Goal: Task Accomplishment & Management: Use online tool/utility

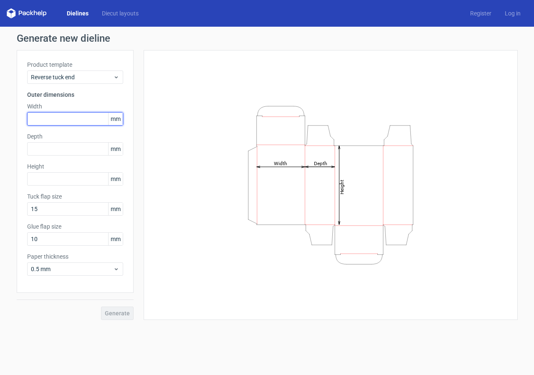
click at [81, 117] on input "text" at bounding box center [75, 118] width 96 height 13
type input "100"
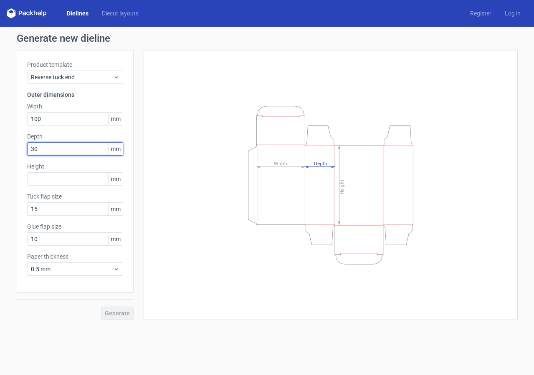
type input "30"
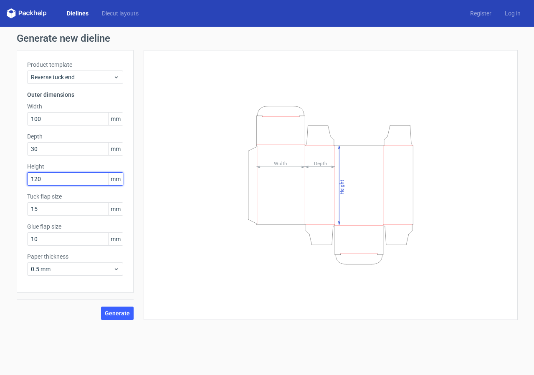
type input "120"
click at [122, 313] on span "Generate" at bounding box center [117, 314] width 25 height 6
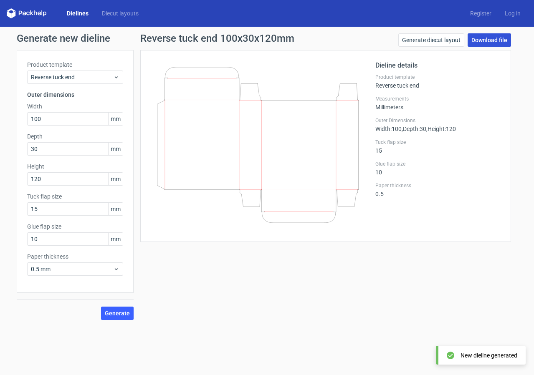
click at [482, 41] on link "Download file" at bounding box center [488, 39] width 43 height 13
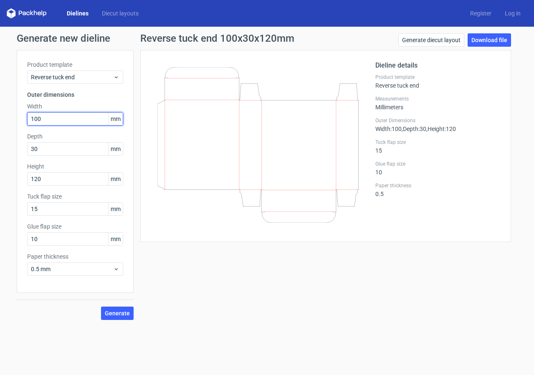
click at [81, 119] on input "100" at bounding box center [75, 118] width 96 height 13
type input "32"
type input "105"
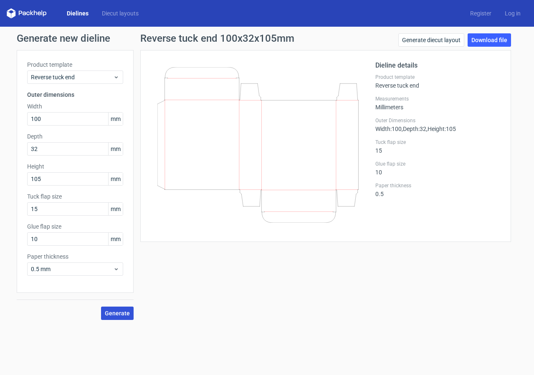
click at [112, 318] on button "Generate" at bounding box center [117, 313] width 33 height 13
click at [485, 39] on link "Download file" at bounding box center [488, 39] width 43 height 13
click at [49, 117] on input "100" at bounding box center [75, 118] width 96 height 13
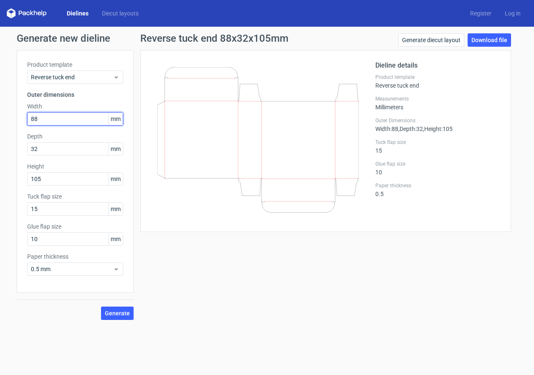
type input "88"
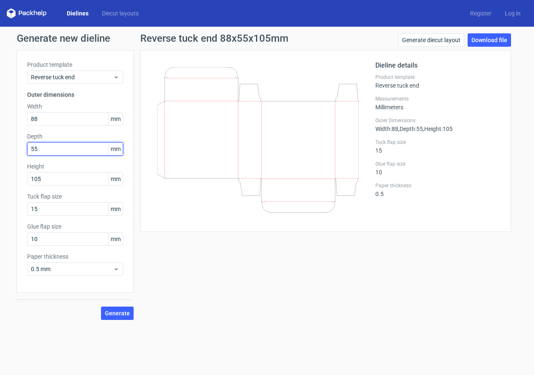
type input "55"
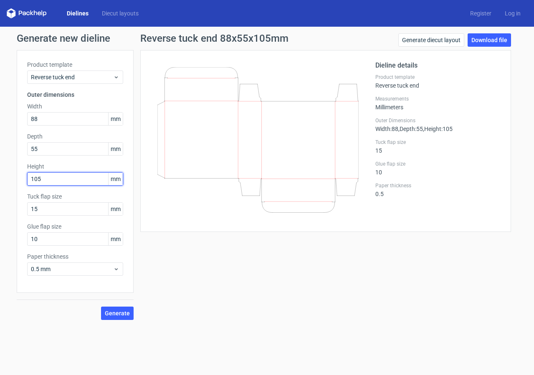
click at [55, 177] on input "105" at bounding box center [75, 178] width 96 height 13
type input "75"
click at [117, 315] on span "Generate" at bounding box center [117, 314] width 25 height 6
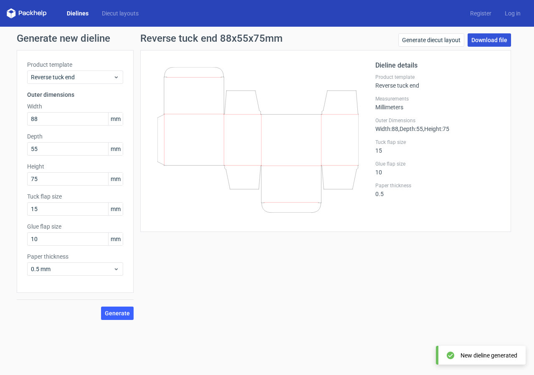
click at [493, 38] on link "Download file" at bounding box center [488, 39] width 43 height 13
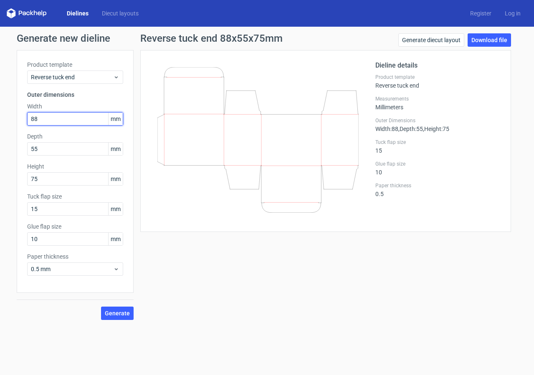
click at [49, 116] on input "88" at bounding box center [75, 118] width 96 height 13
type input "80"
type input "40"
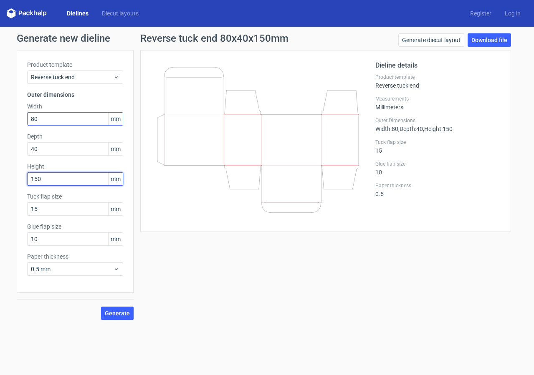
type input "150"
click at [117, 313] on span "Generate" at bounding box center [117, 314] width 25 height 6
click at [477, 39] on link "Download file" at bounding box center [488, 39] width 43 height 13
click at [86, 115] on input "80" at bounding box center [75, 118] width 96 height 13
click at [86, 116] on input "80" at bounding box center [75, 118] width 96 height 13
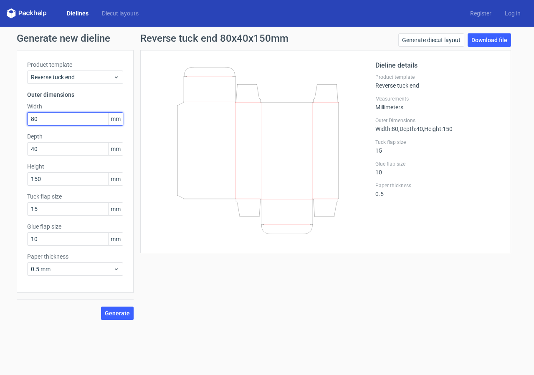
click at [86, 116] on input "80" at bounding box center [75, 118] width 96 height 13
type input "150"
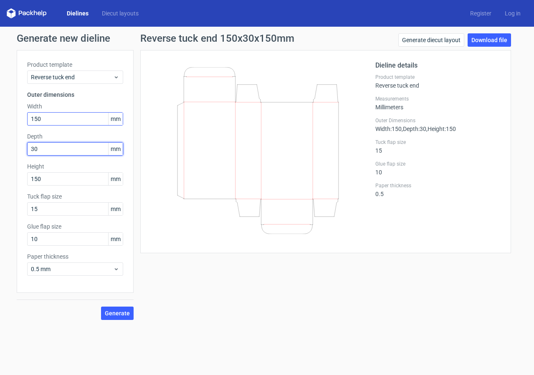
type input "30"
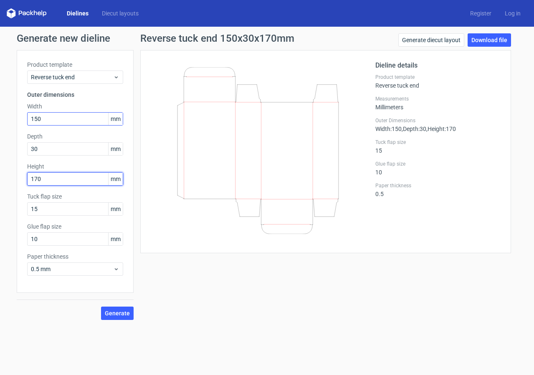
type input "170"
click at [122, 311] on span "Generate" at bounding box center [117, 314] width 25 height 6
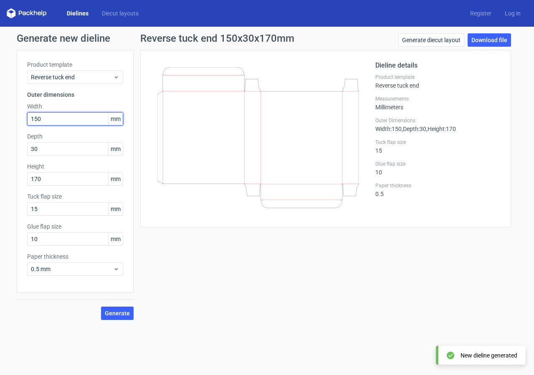
click at [47, 118] on input "150" at bounding box center [75, 118] width 96 height 13
type input "105"
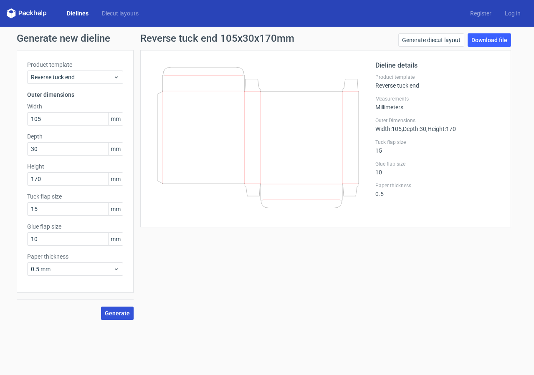
click at [112, 309] on button "Generate" at bounding box center [117, 313] width 33 height 13
click at [490, 34] on link "Download file" at bounding box center [488, 39] width 43 height 13
click at [34, 17] on icon at bounding box center [27, 13] width 40 height 10
click at [42, 13] on icon at bounding box center [27, 13] width 40 height 10
click at [81, 12] on link "Dielines" at bounding box center [77, 13] width 35 height 8
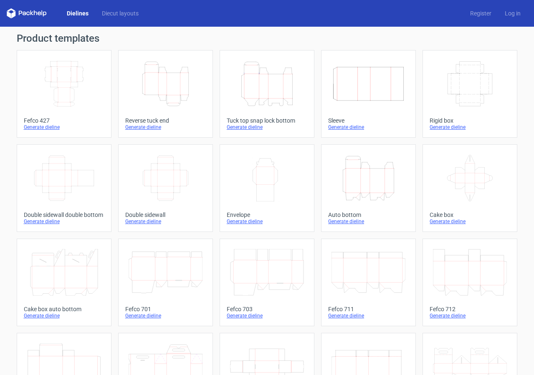
click at [283, 83] on icon "Height Depth Width" at bounding box center [267, 84] width 74 height 47
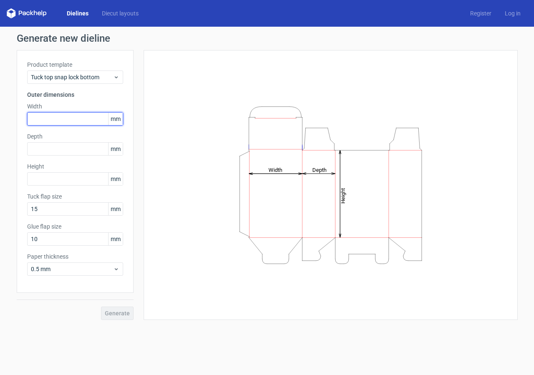
click at [66, 116] on input "text" at bounding box center [75, 118] width 96 height 13
type input "100"
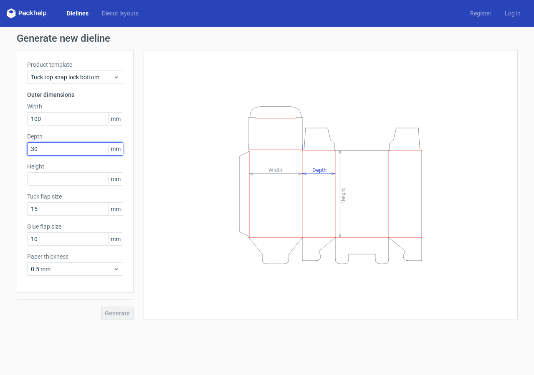
type input "30"
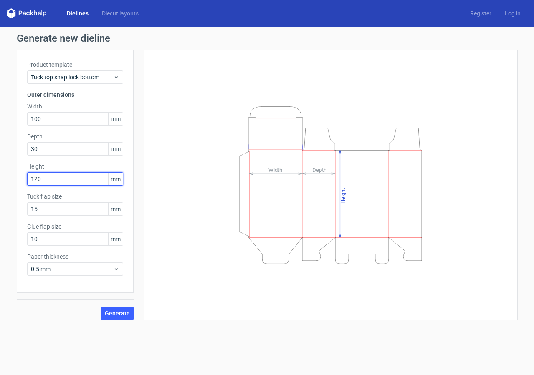
type input "120"
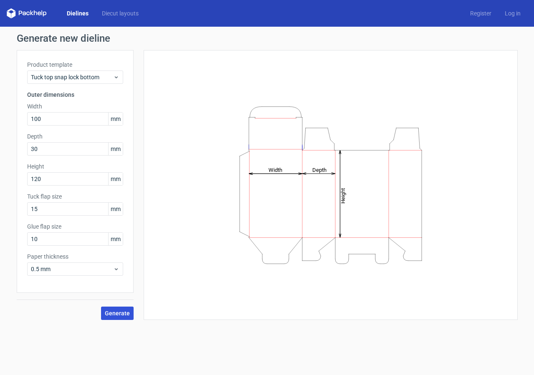
click at [115, 318] on button "Generate" at bounding box center [117, 313] width 33 height 13
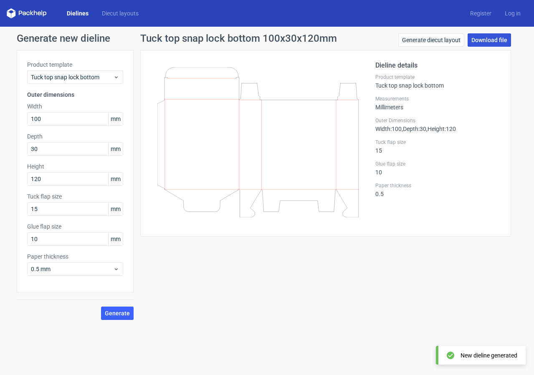
click at [494, 43] on link "Download file" at bounding box center [488, 39] width 43 height 13
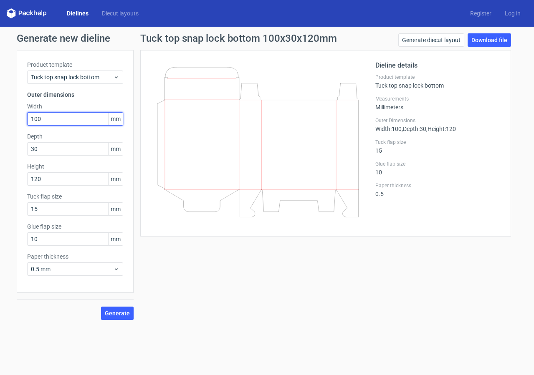
click at [93, 114] on input "100" at bounding box center [75, 118] width 96 height 13
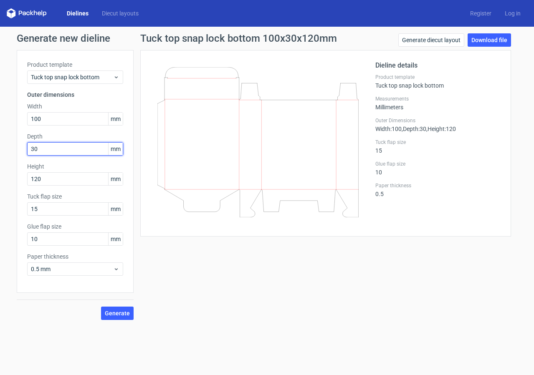
click at [68, 149] on input "30" at bounding box center [75, 148] width 96 height 13
type input "32"
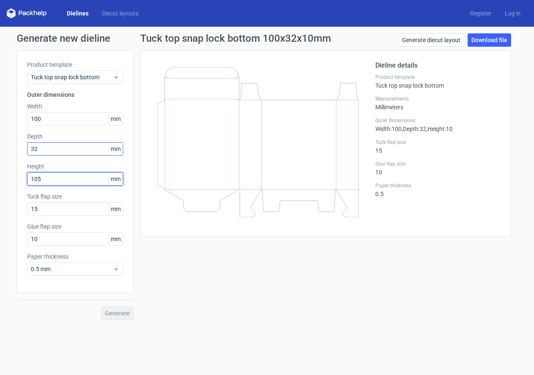
type input "105"
click at [127, 309] on button "Generate" at bounding box center [117, 313] width 33 height 13
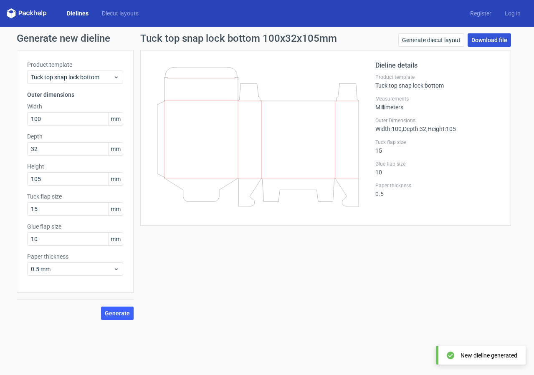
click at [484, 42] on link "Download file" at bounding box center [488, 39] width 43 height 13
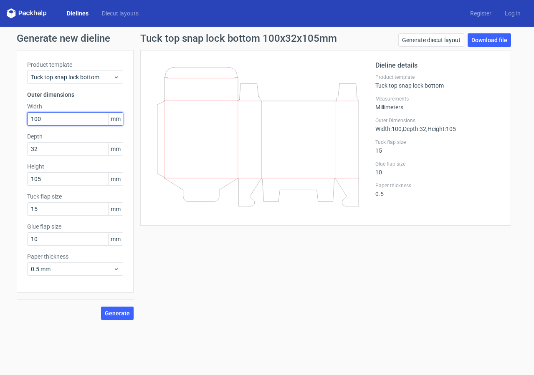
click at [66, 118] on input "100" at bounding box center [75, 118] width 96 height 13
type input "88"
type input "55"
type input "75"
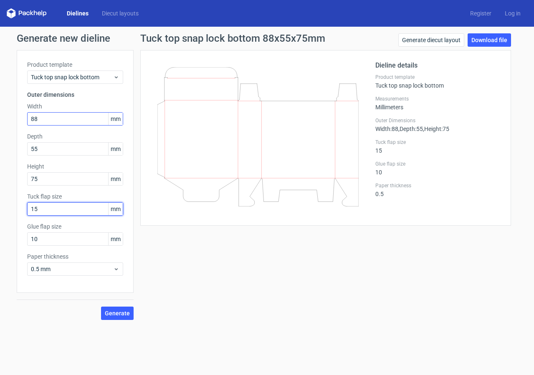
click at [101, 307] on button "Generate" at bounding box center [117, 313] width 33 height 13
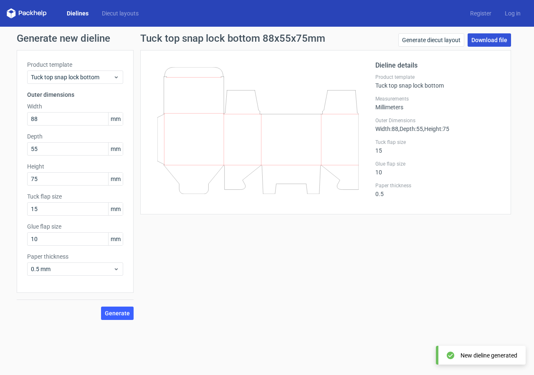
click at [489, 39] on link "Download file" at bounding box center [488, 39] width 43 height 13
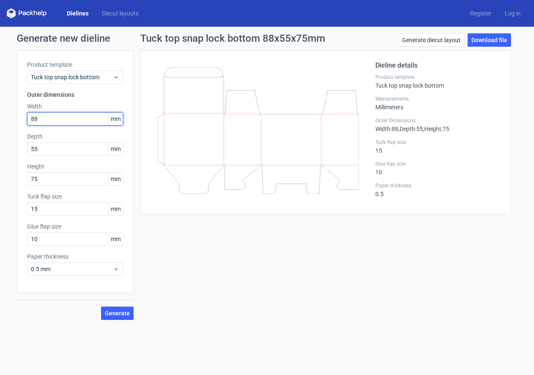
click at [50, 117] on input "88" at bounding box center [75, 118] width 96 height 13
type input "80"
type input "40"
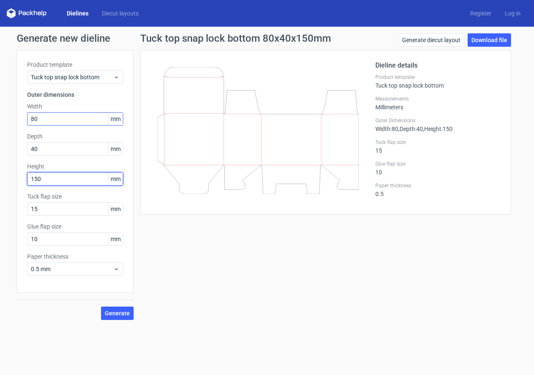
type input "150"
click at [115, 318] on button "Generate" at bounding box center [117, 313] width 33 height 13
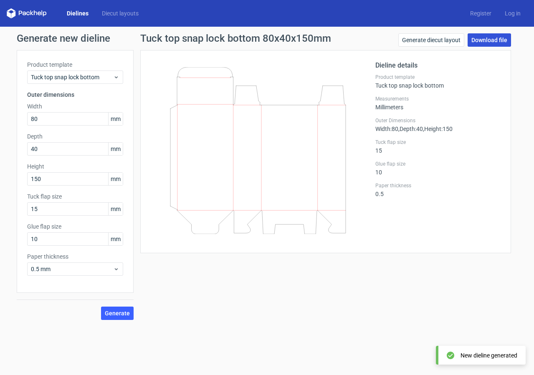
click at [490, 41] on link "Download file" at bounding box center [488, 39] width 43 height 13
click at [233, 289] on div "Tuck top snap lock bottom 80x40x150mm Generate diecut layout Download file Diel…" at bounding box center [326, 176] width 384 height 287
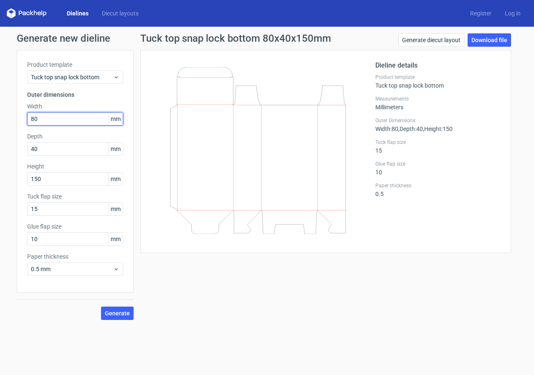
click at [62, 121] on input "80" at bounding box center [75, 118] width 96 height 13
type input "105"
type input "30"
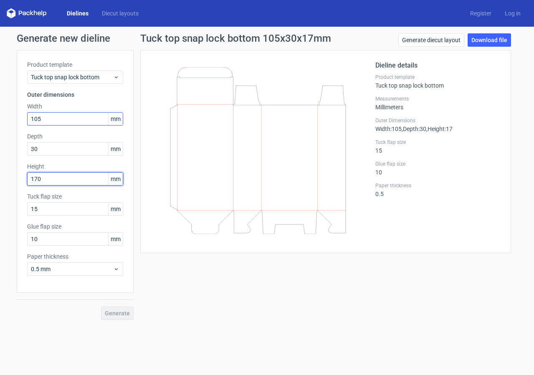
type input "170"
click at [109, 307] on button "Generate" at bounding box center [117, 313] width 33 height 13
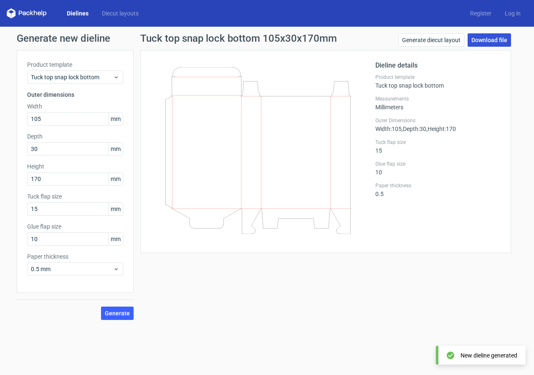
click at [477, 40] on link "Download file" at bounding box center [488, 39] width 43 height 13
